Goal: Information Seeking & Learning: Learn about a topic

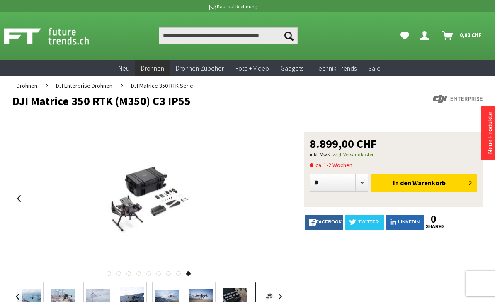
click at [95, 87] on span "DJI Enterprise Drohnen" at bounding box center [84, 85] width 56 height 7
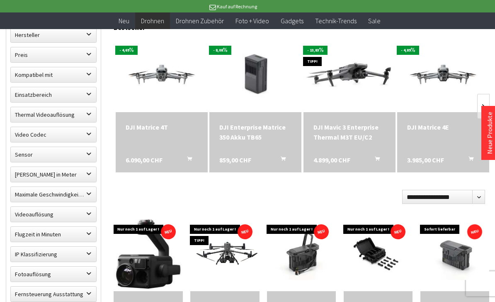
scroll to position [271, 0]
